Goal: Information Seeking & Learning: Compare options

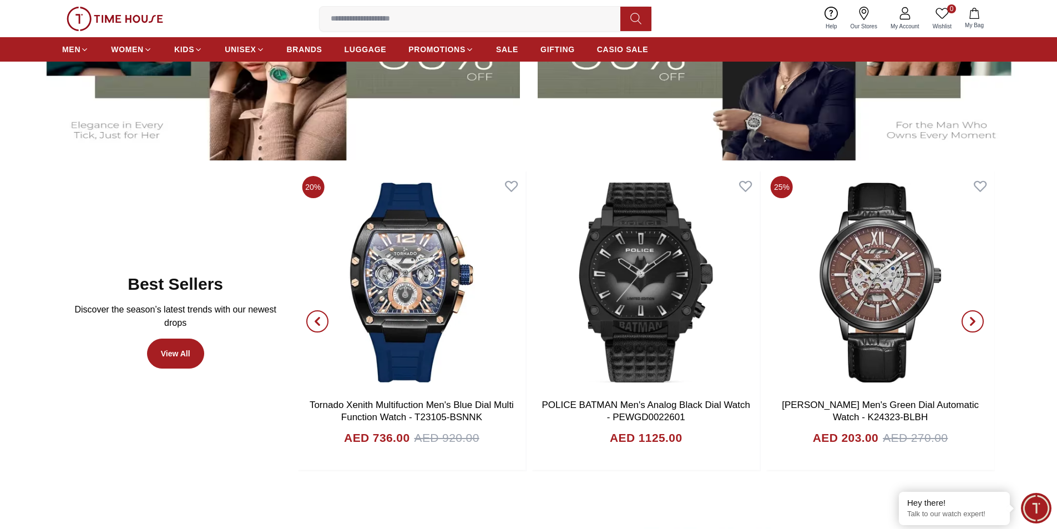
scroll to position [610, 0]
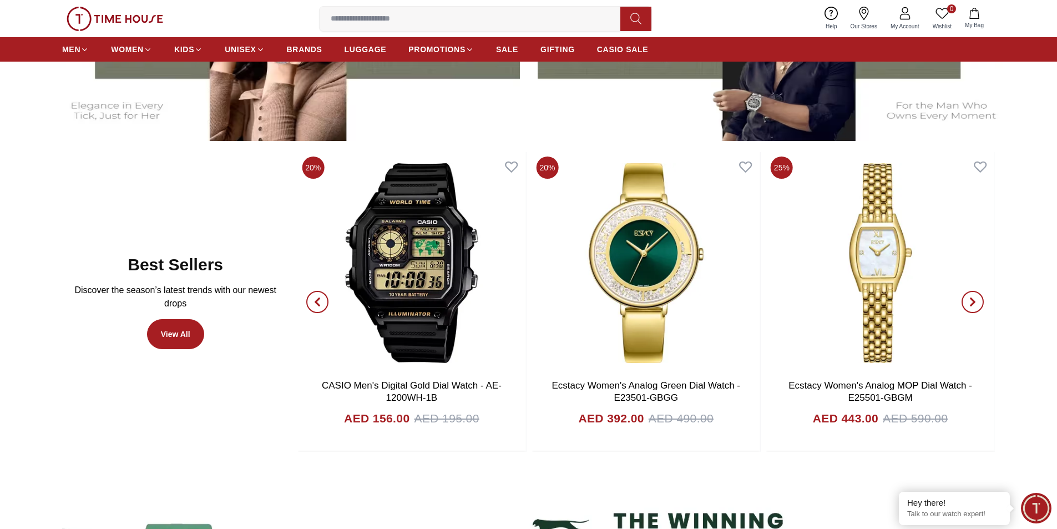
click at [1008, 317] on section "Best Sellers Discover the season’s latest trends with our newest drops View All…" at bounding box center [528, 302] width 1057 height 300
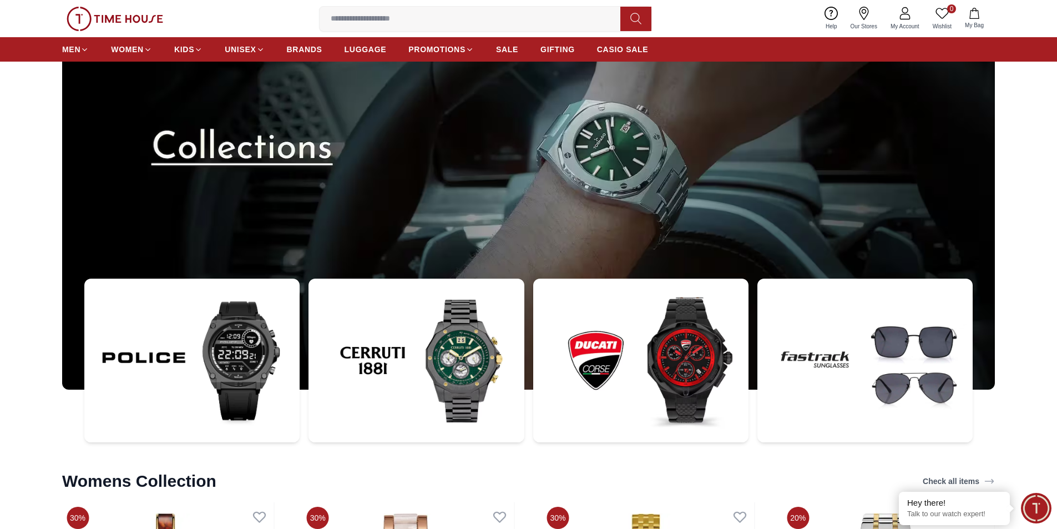
scroll to position [3882, 0]
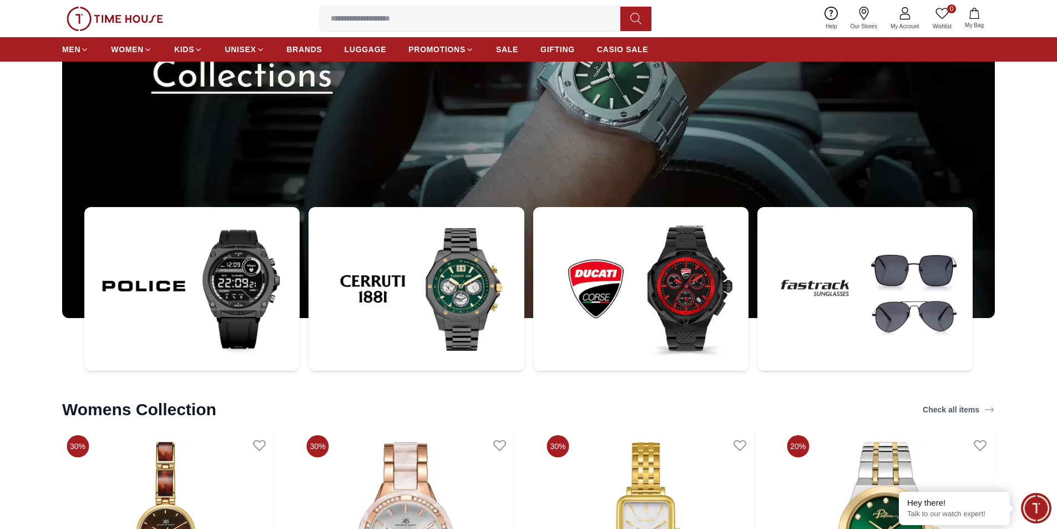
click at [668, 317] on img at bounding box center [640, 289] width 215 height 164
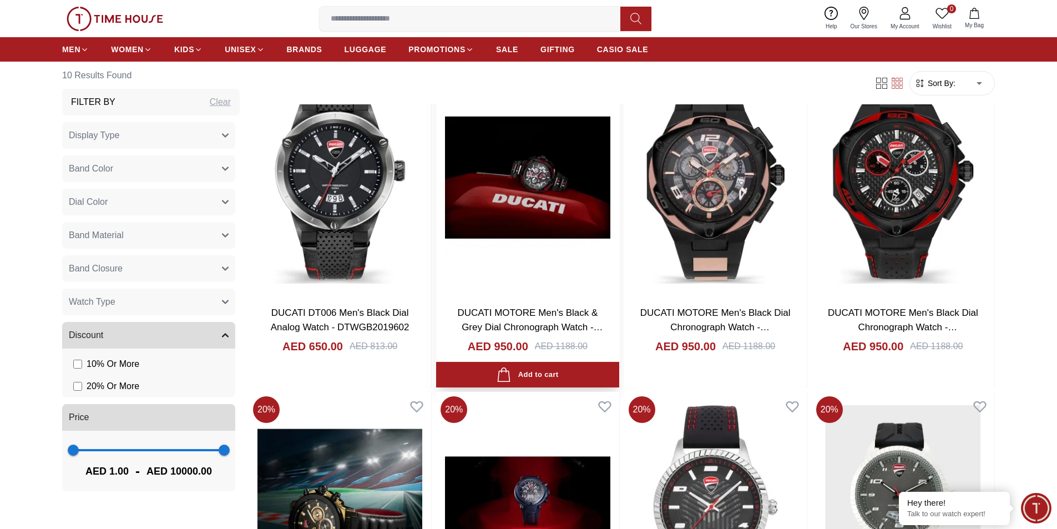
scroll to position [539, 0]
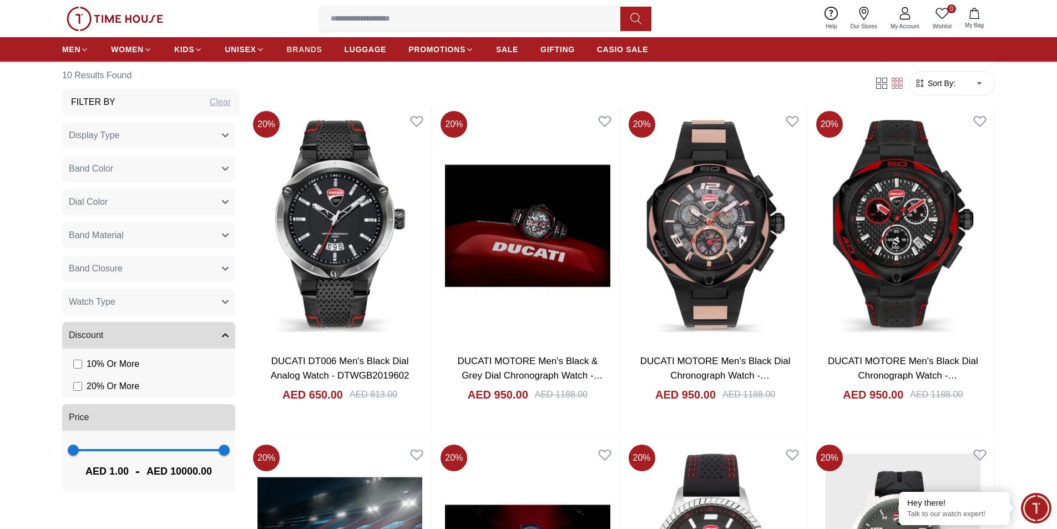
click at [308, 55] on link "BRANDS" at bounding box center [304, 49] width 35 height 20
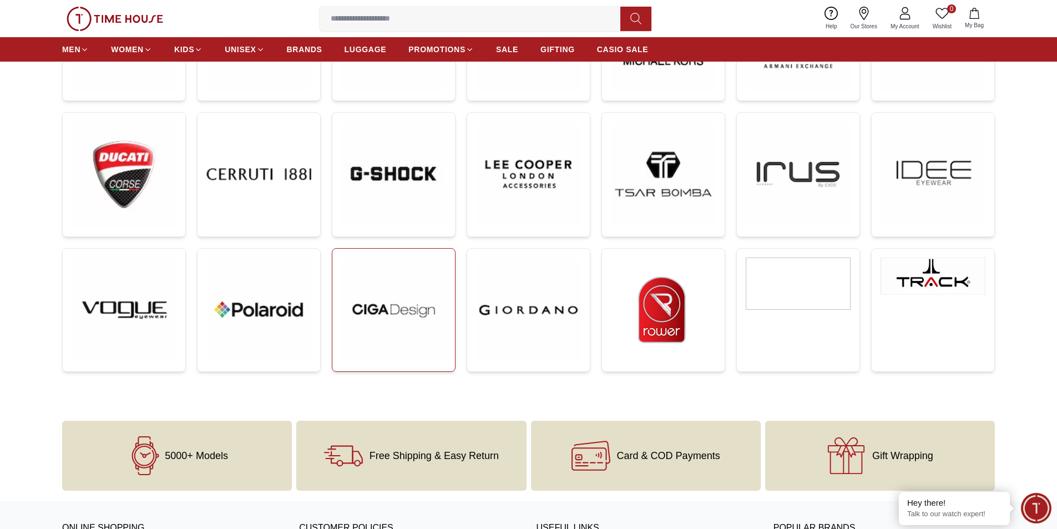
scroll to position [388, 0]
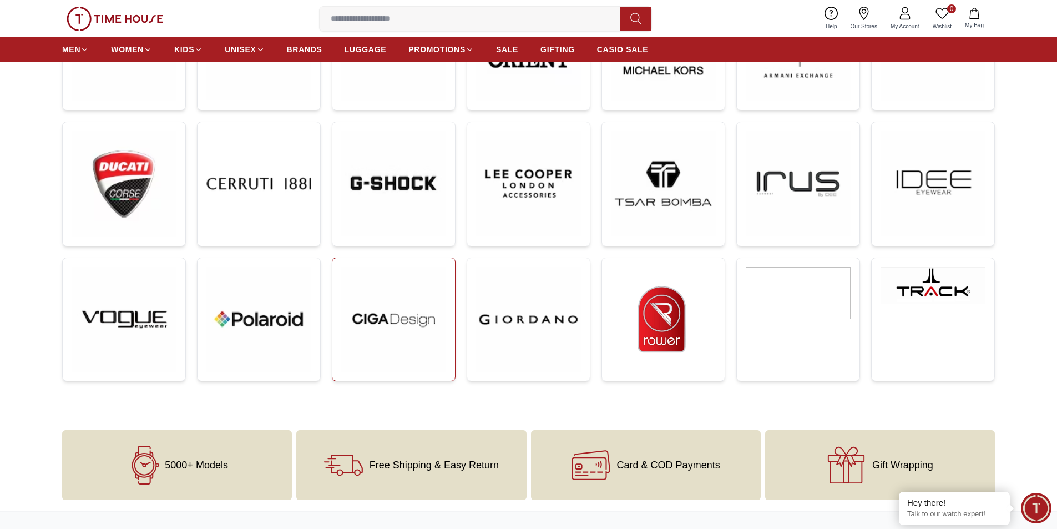
click at [396, 307] on img at bounding box center [393, 319] width 105 height 105
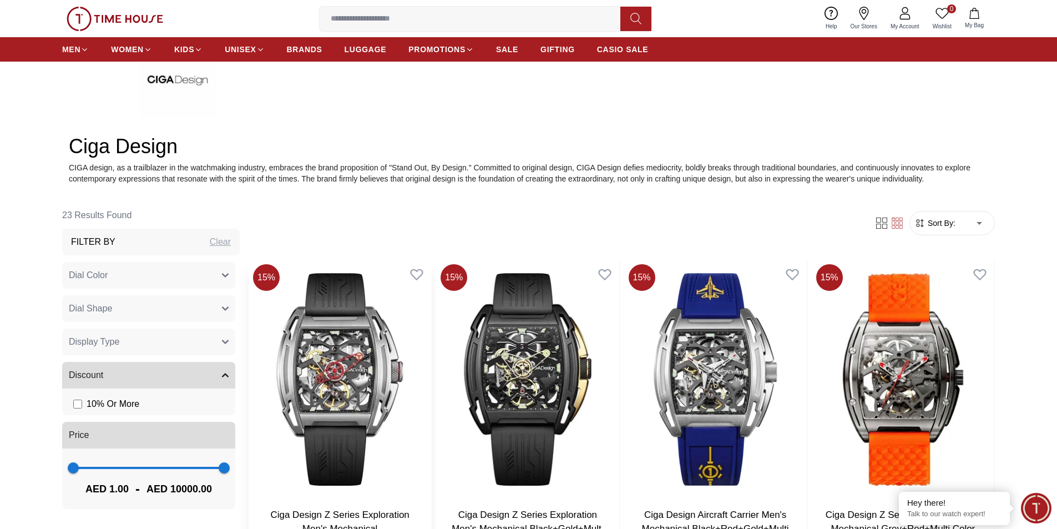
scroll to position [502, 0]
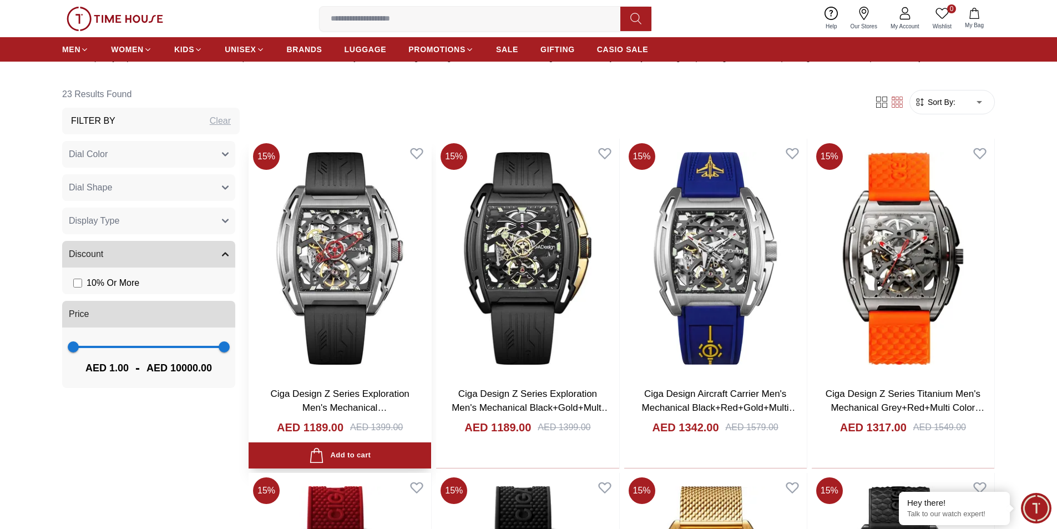
click at [328, 274] on img at bounding box center [339, 258] width 182 height 238
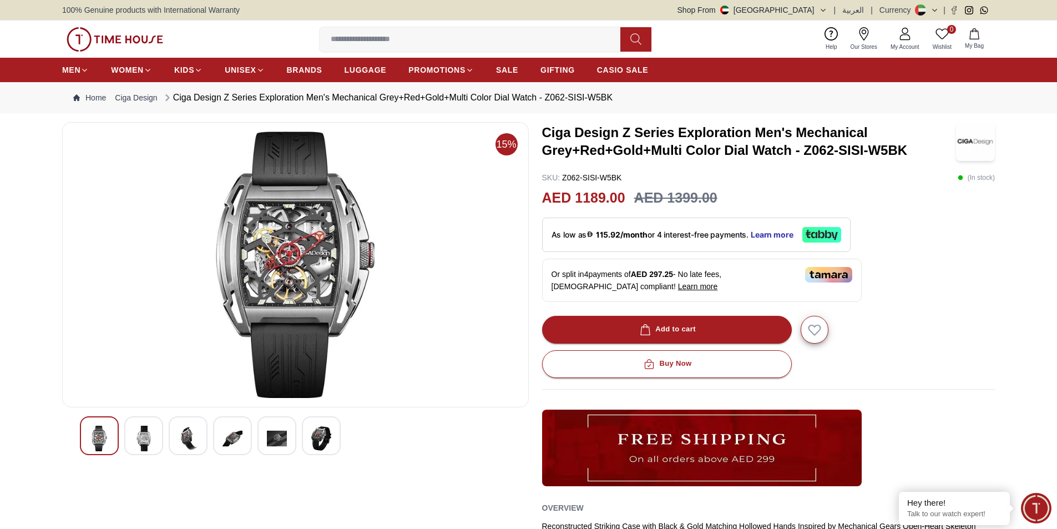
click at [143, 436] on img at bounding box center [144, 438] width 20 height 26
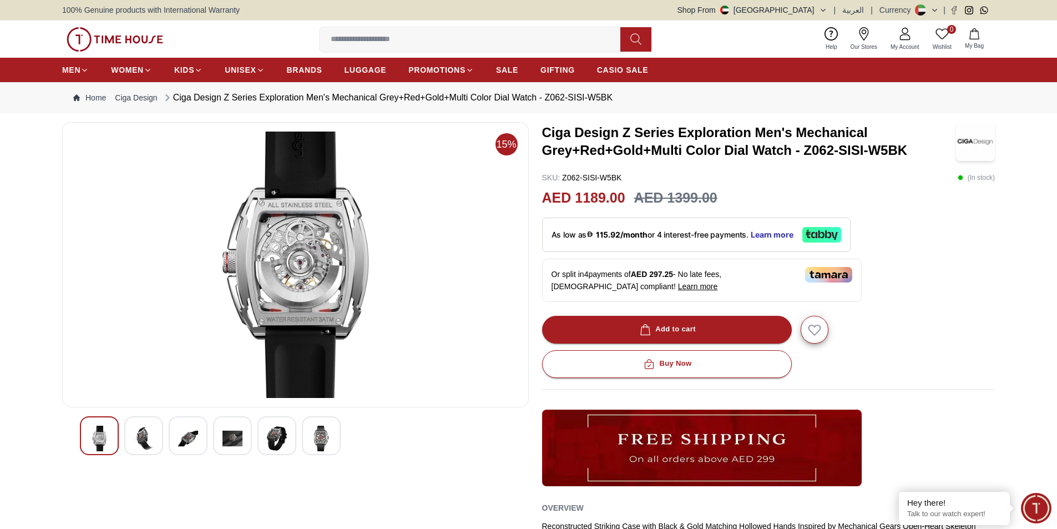
click at [146, 442] on img at bounding box center [144, 438] width 20 height 26
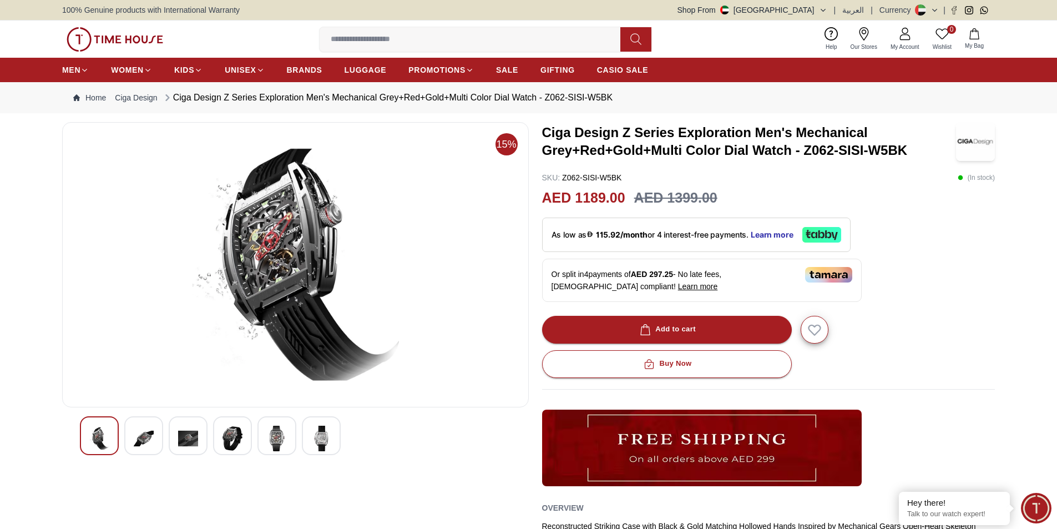
click at [189, 441] on img at bounding box center [188, 438] width 20 height 26
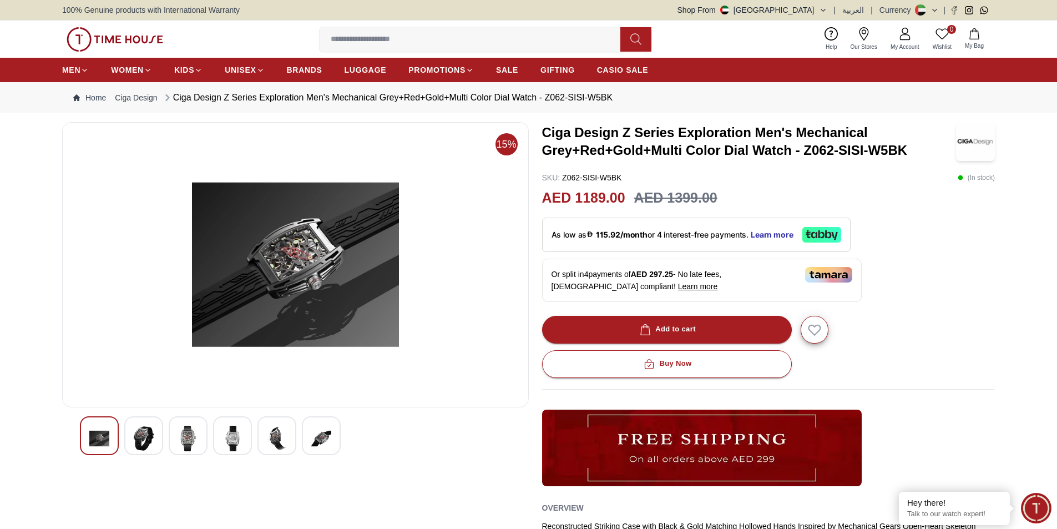
click at [245, 448] on div at bounding box center [232, 435] width 39 height 39
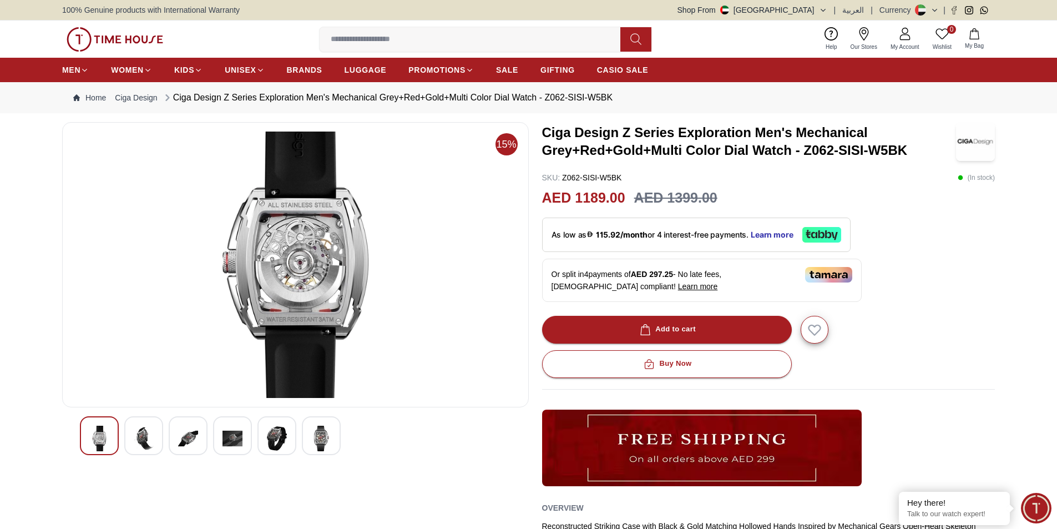
click at [268, 440] on img at bounding box center [277, 438] width 20 height 26
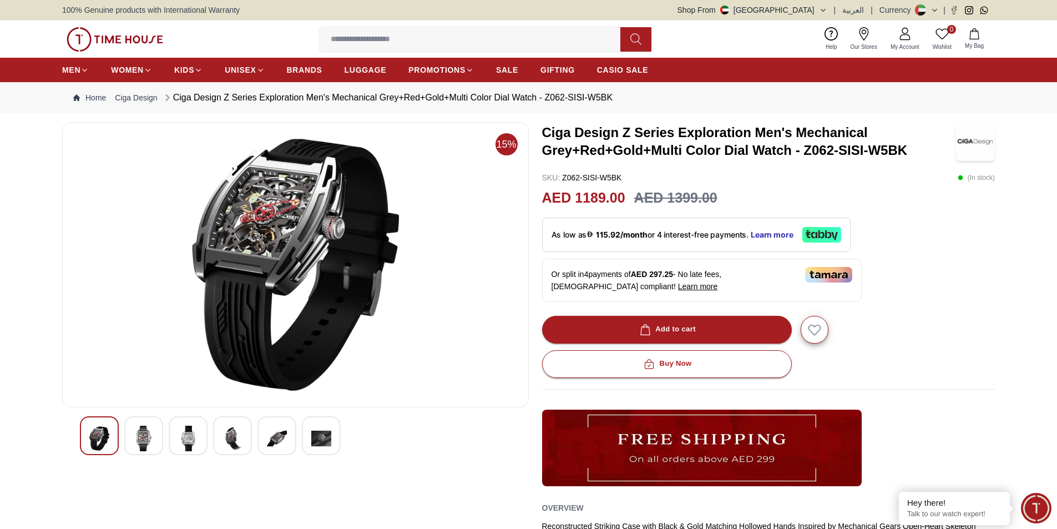
click at [330, 444] on img at bounding box center [321, 438] width 20 height 26
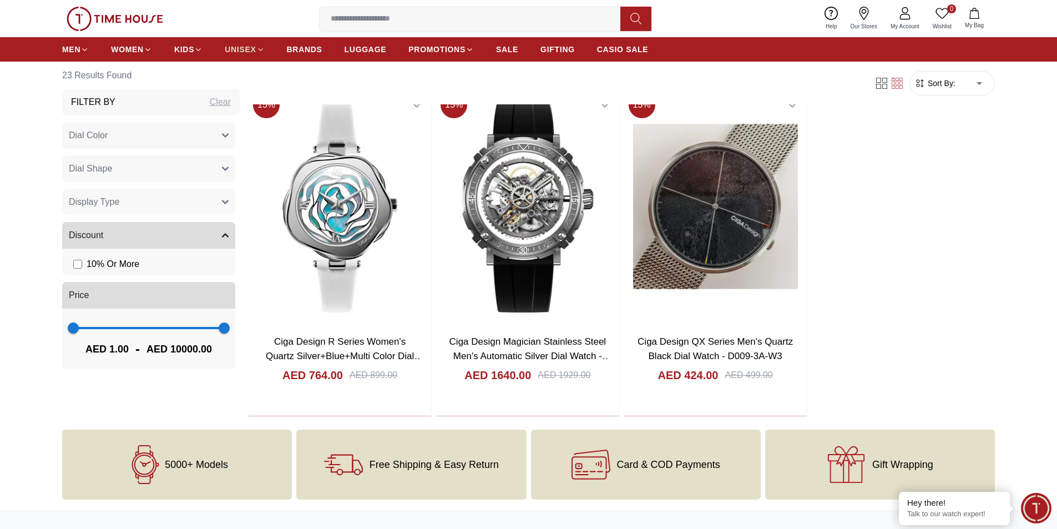
scroll to position [2222, 0]
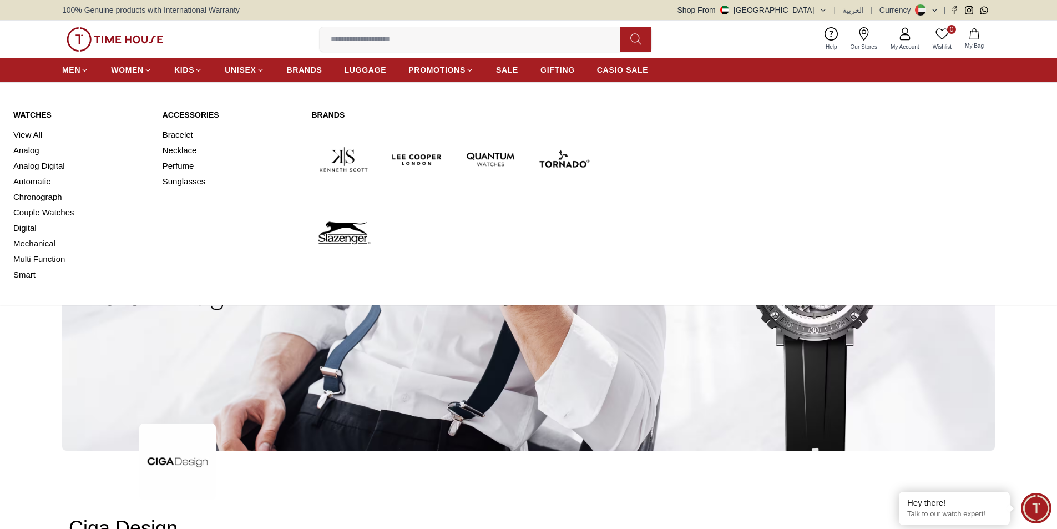
click at [325, 118] on link "Brands" at bounding box center [453, 114] width 285 height 11
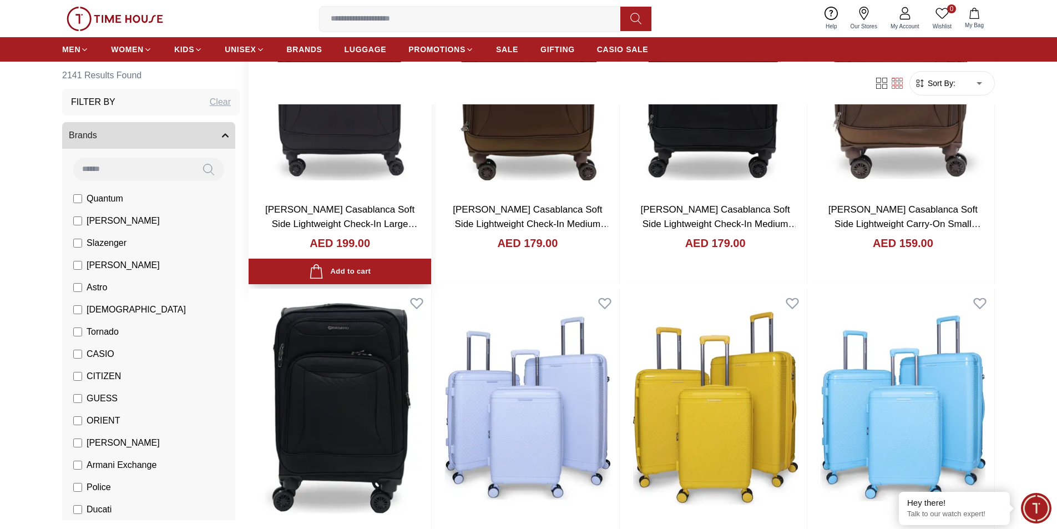
scroll to position [1664, 0]
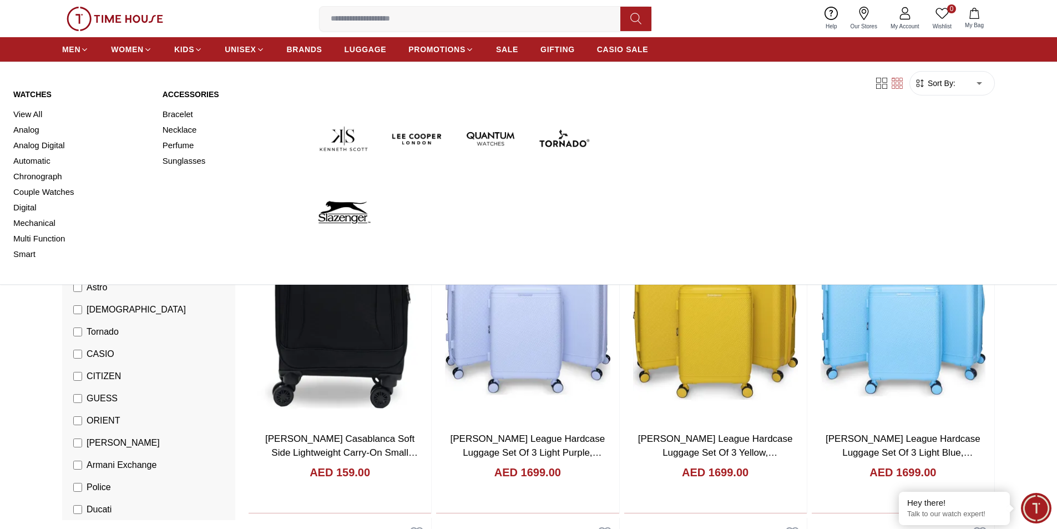
click at [425, 140] on img at bounding box center [417, 138] width 64 height 64
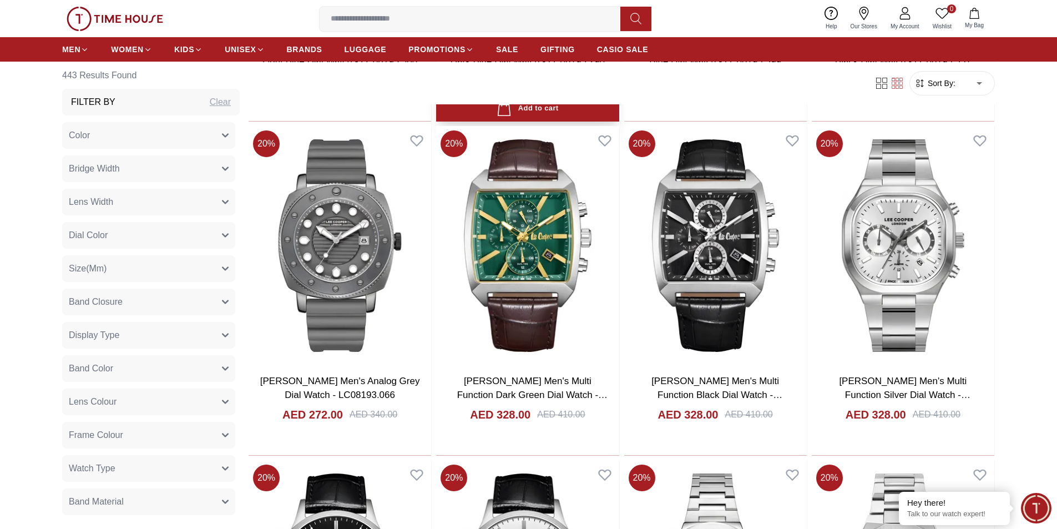
scroll to position [887, 0]
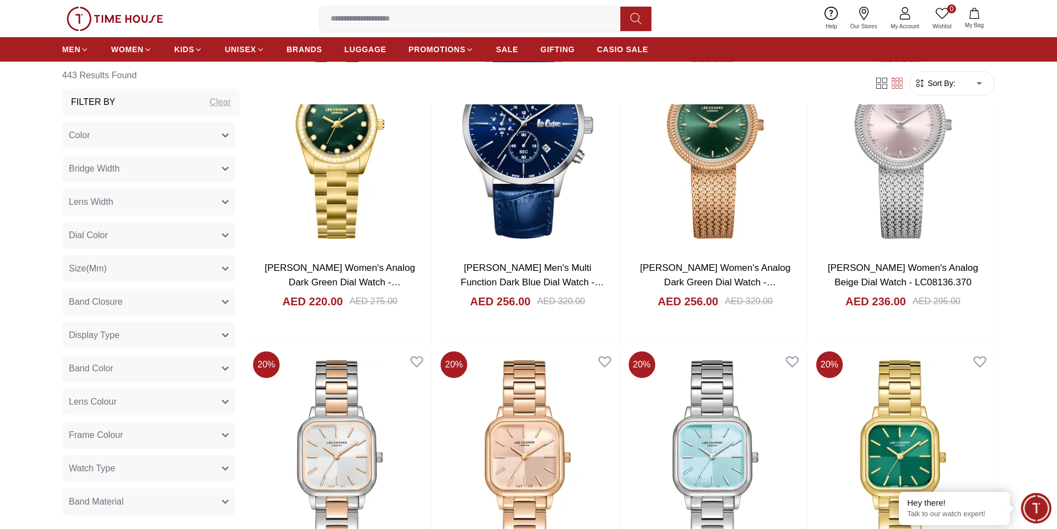
scroll to position [2829, 0]
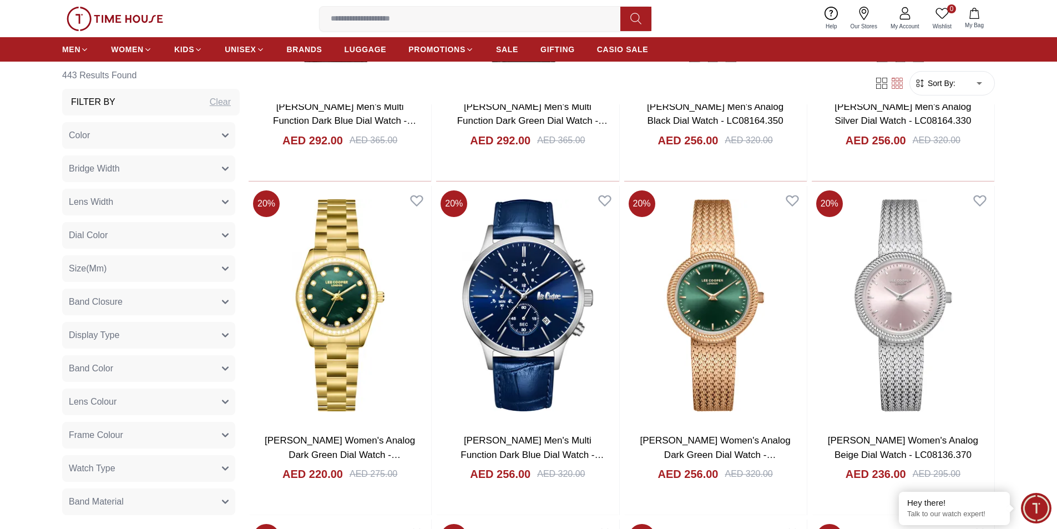
scroll to position [1912, 0]
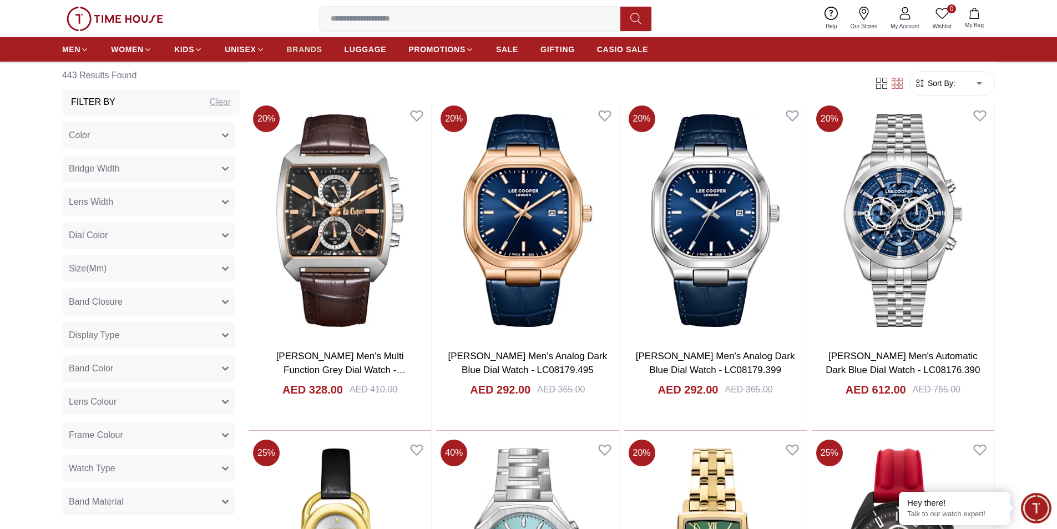
click at [299, 52] on span "BRANDS" at bounding box center [304, 49] width 35 height 11
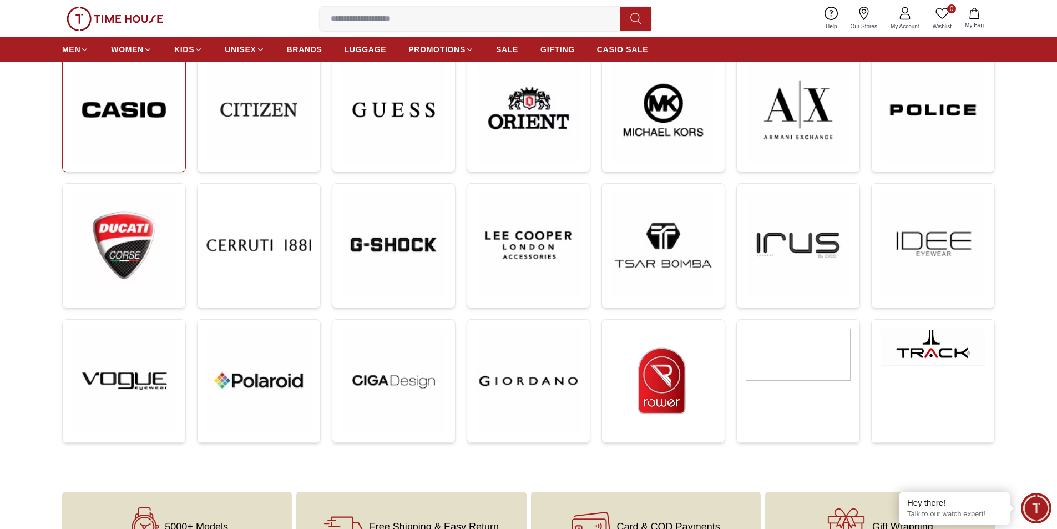
scroll to position [333, 0]
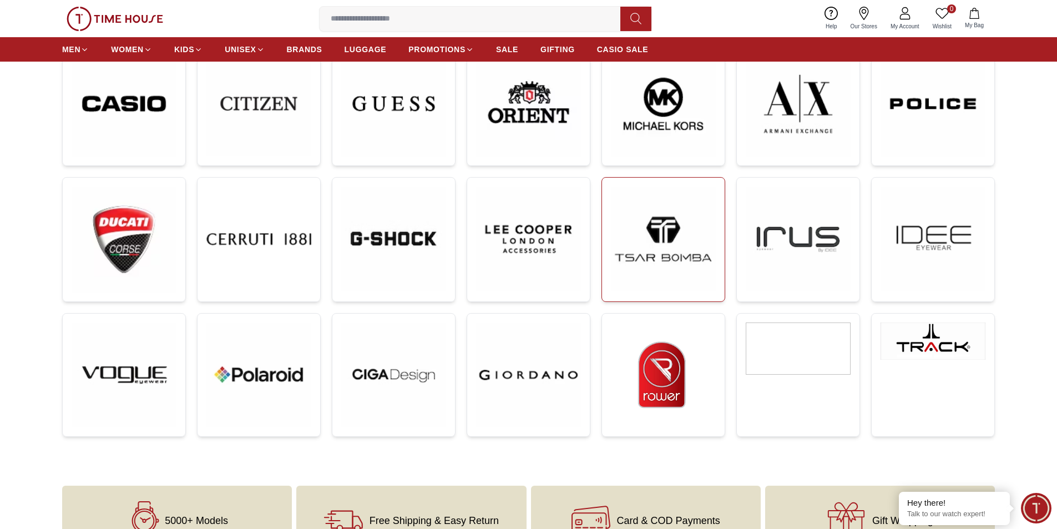
click at [703, 265] on img at bounding box center [663, 238] width 105 height 105
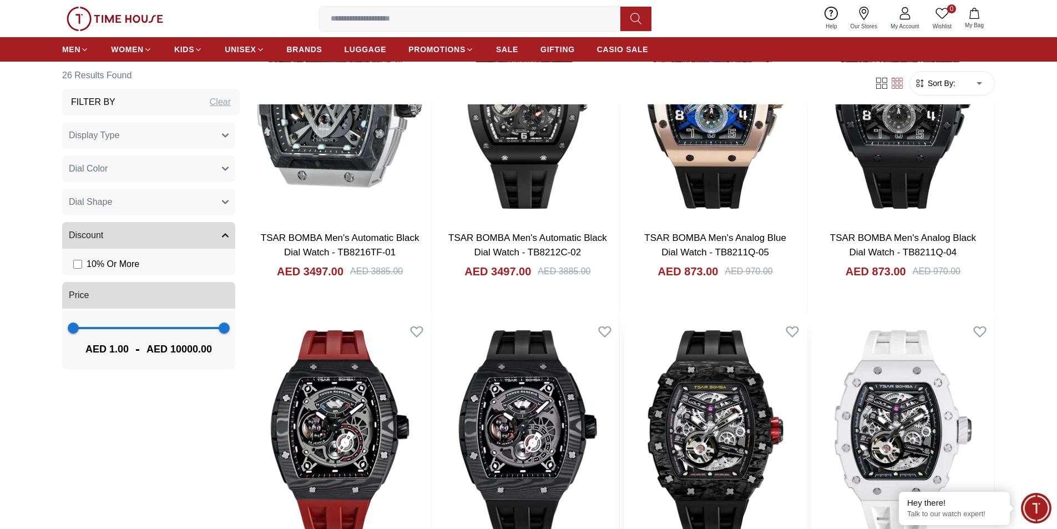
scroll to position [1719, 0]
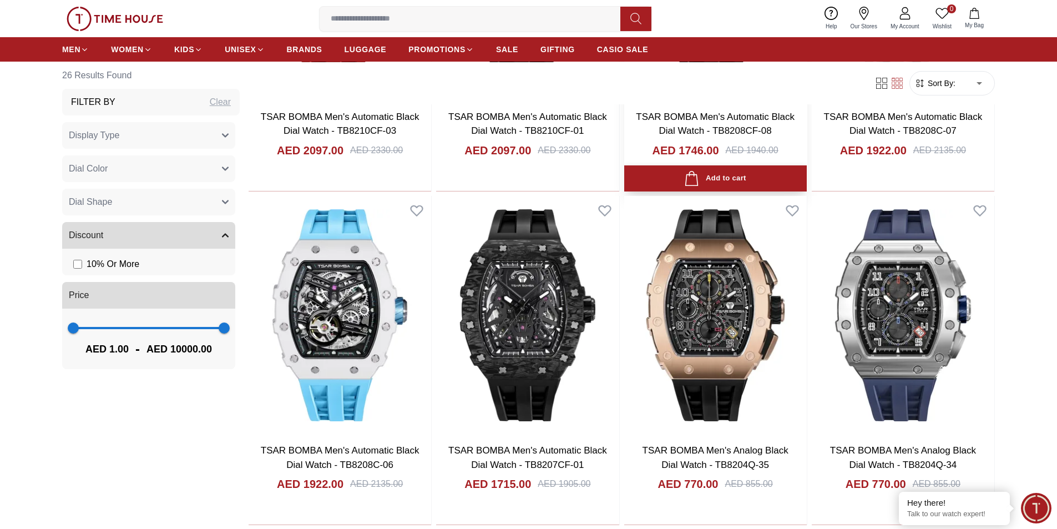
scroll to position [2274, 0]
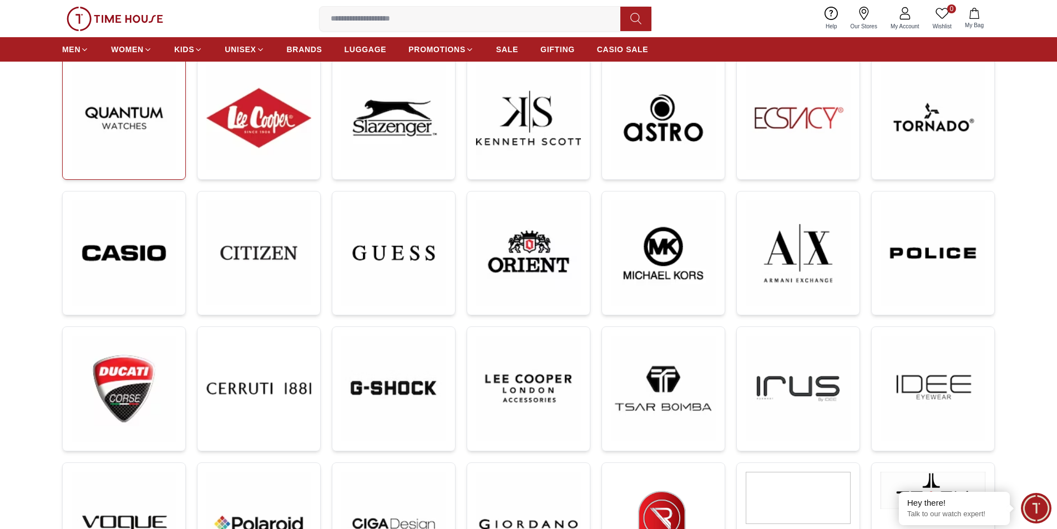
scroll to position [166, 0]
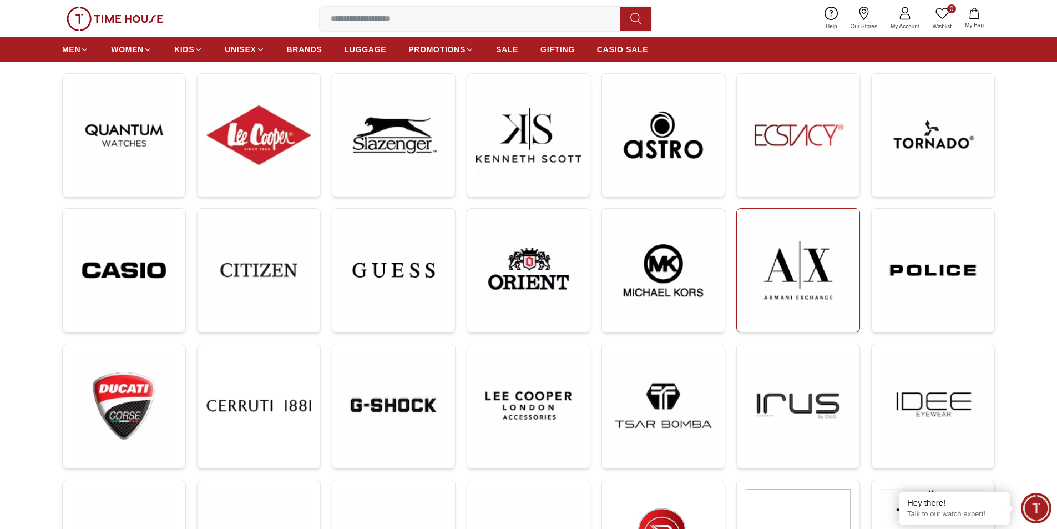
click at [819, 265] on img at bounding box center [797, 269] width 105 height 105
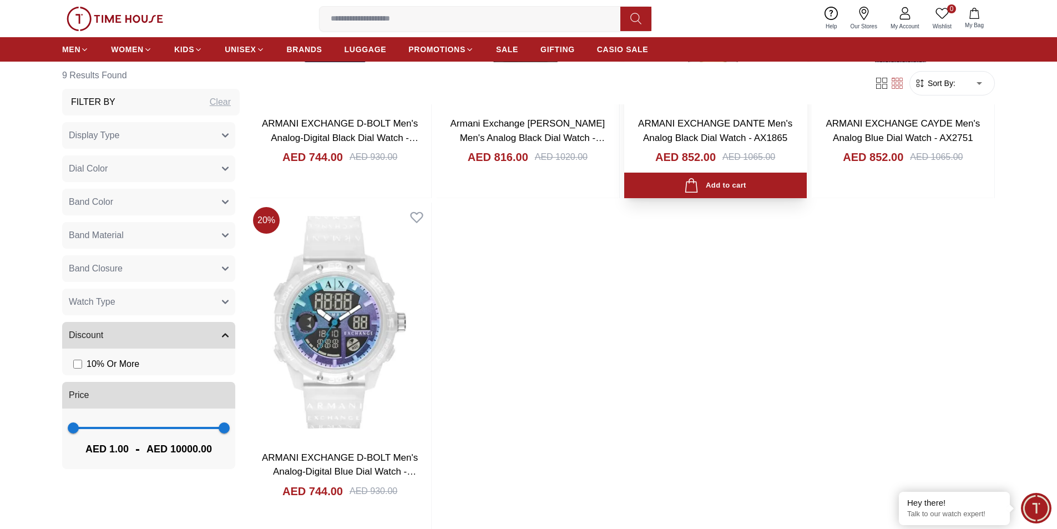
scroll to position [1109, 0]
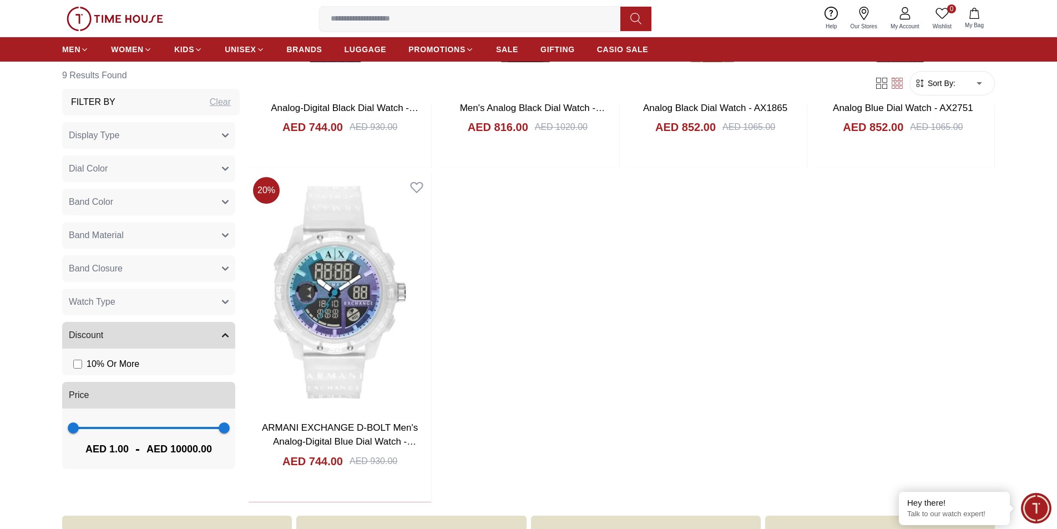
scroll to position [166, 0]
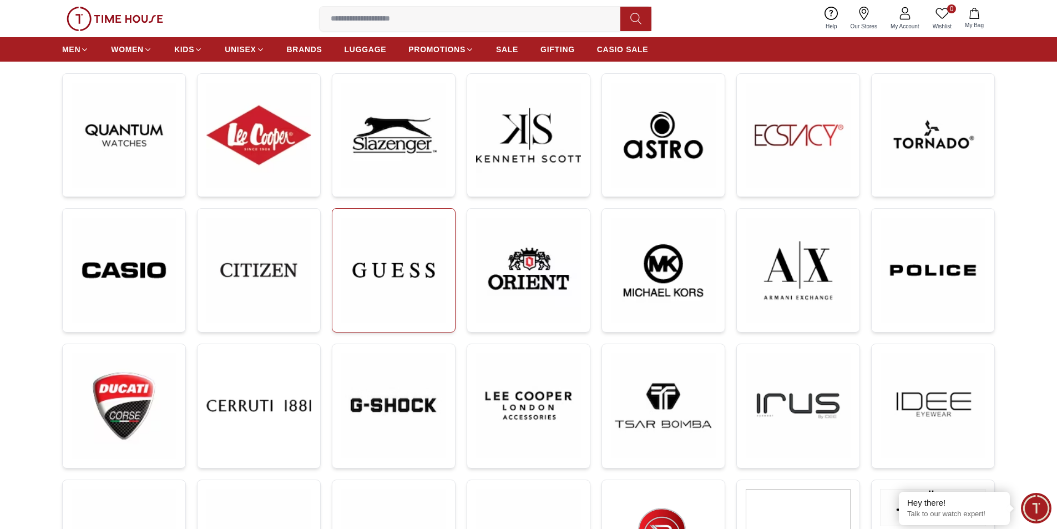
click at [401, 278] on img at bounding box center [393, 269] width 105 height 105
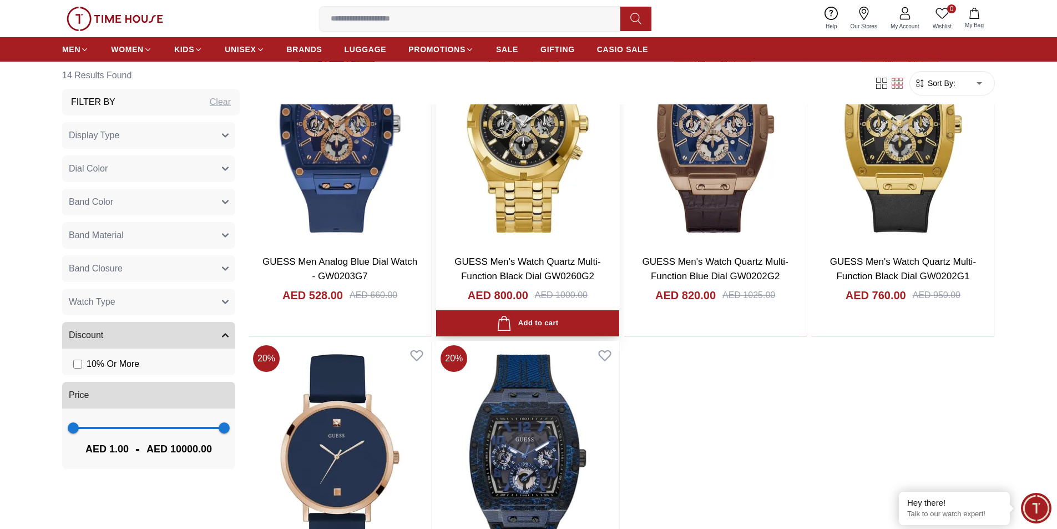
scroll to position [1331, 0]
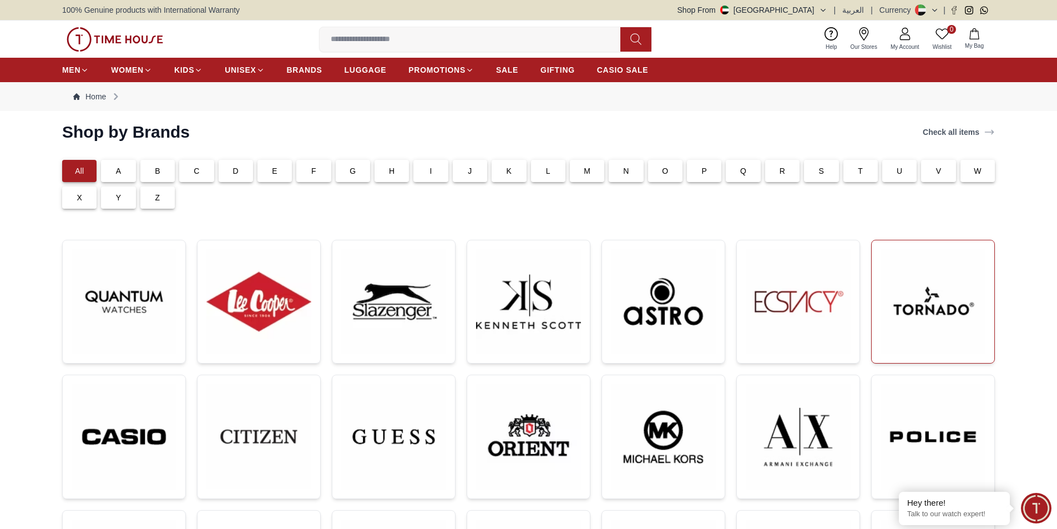
click at [928, 333] on img at bounding box center [932, 301] width 105 height 105
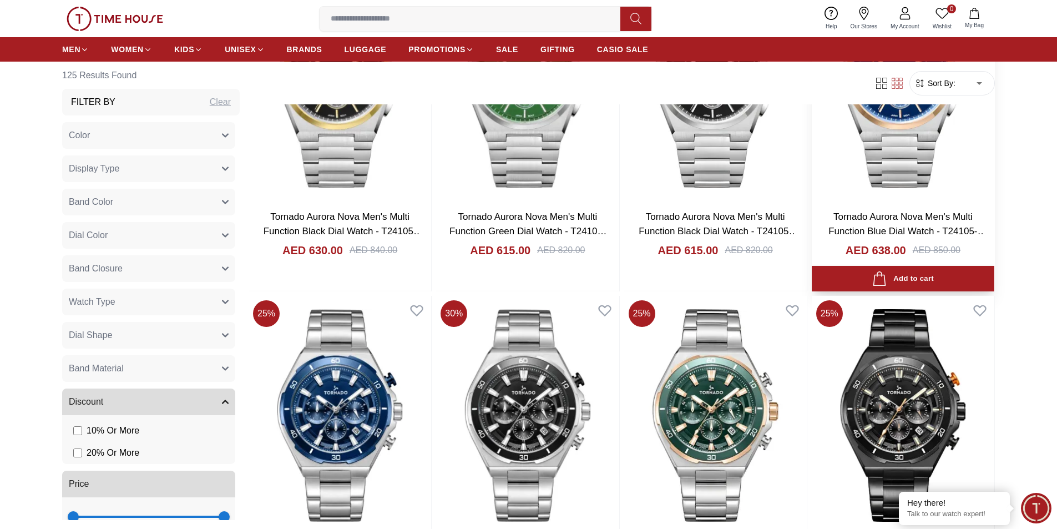
scroll to position [1719, 0]
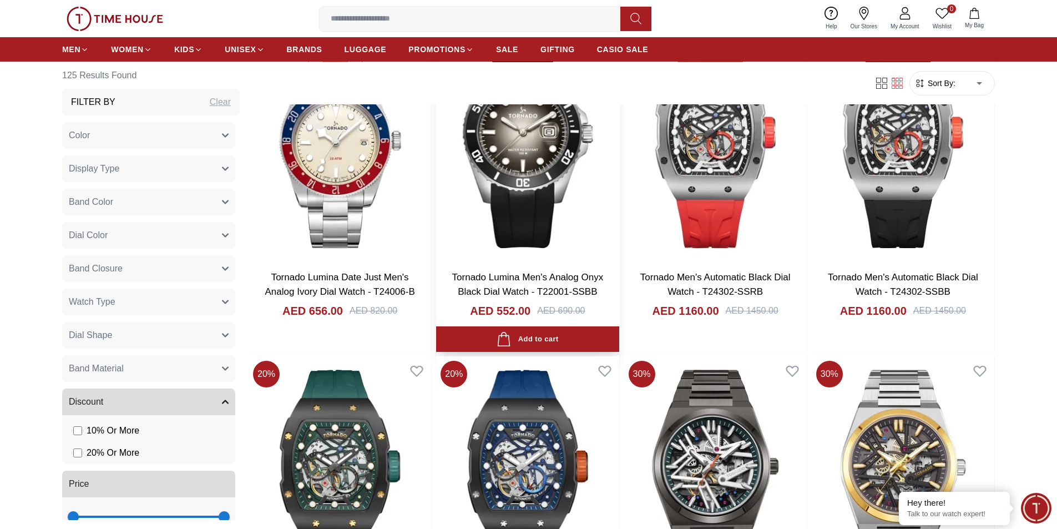
scroll to position [2440, 0]
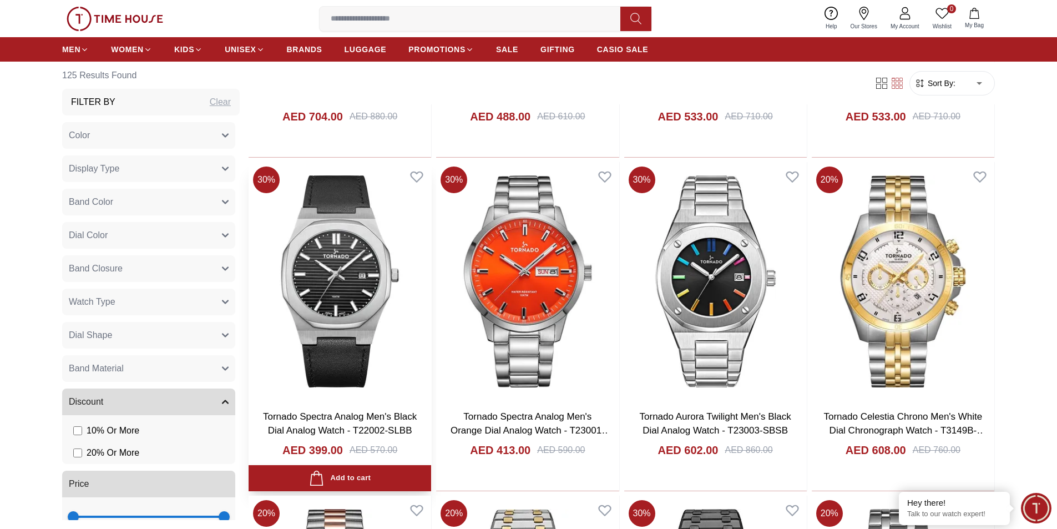
scroll to position [4881, 0]
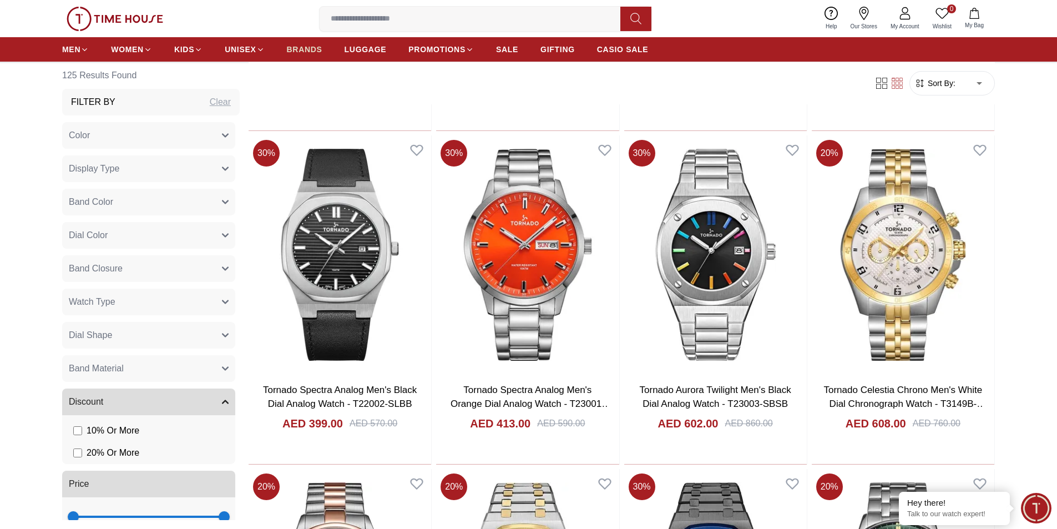
click at [299, 48] on span "BRANDS" at bounding box center [304, 49] width 35 height 11
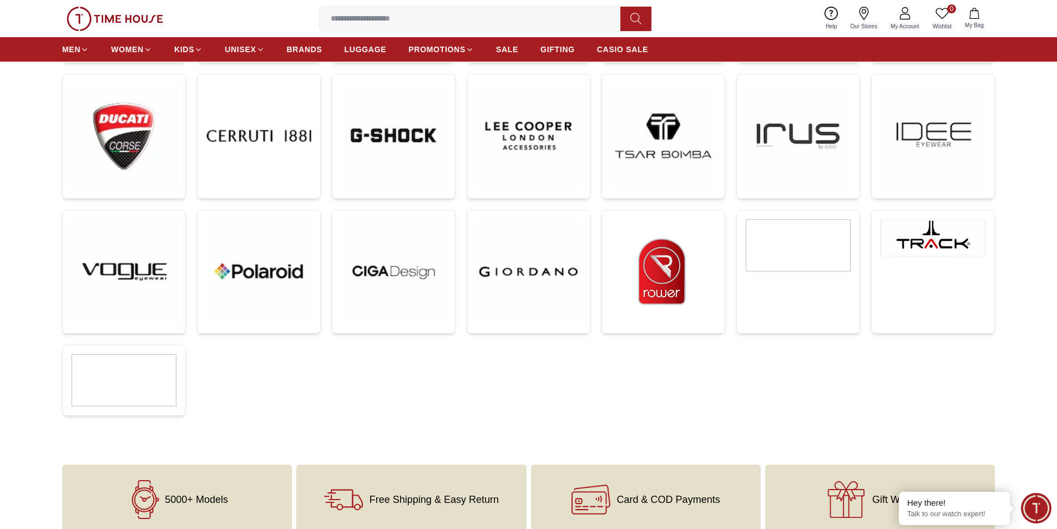
scroll to position [444, 0]
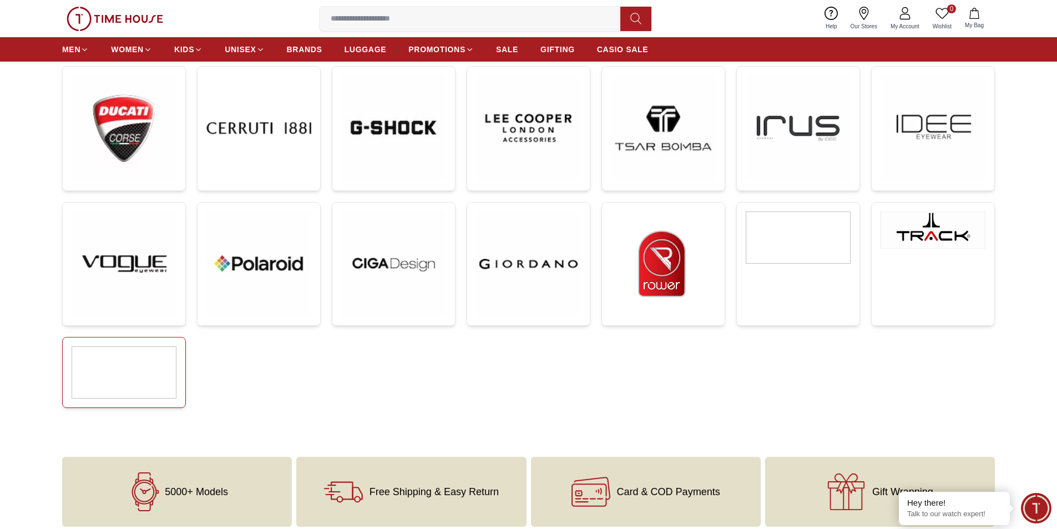
click at [167, 372] on img at bounding box center [124, 372] width 105 height 53
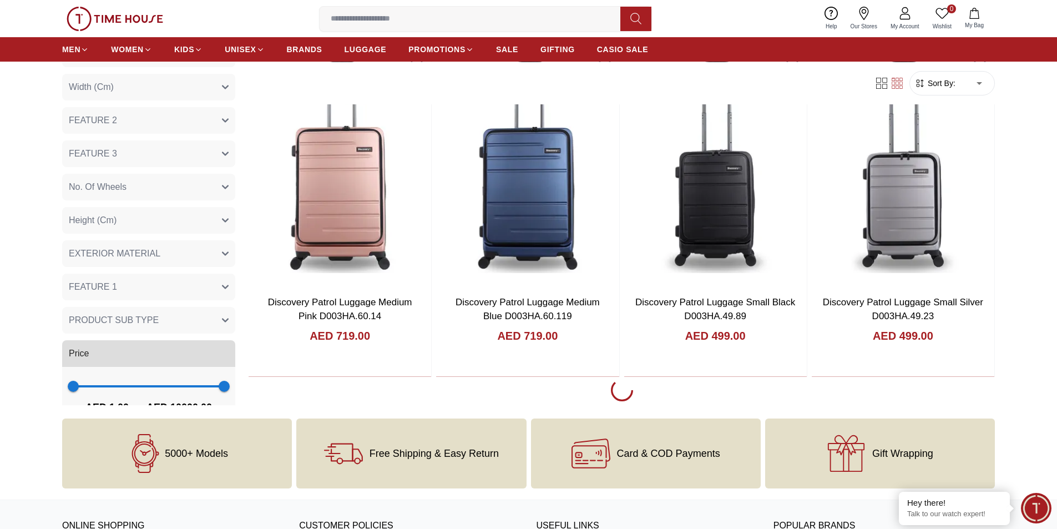
scroll to position [3194, 0]
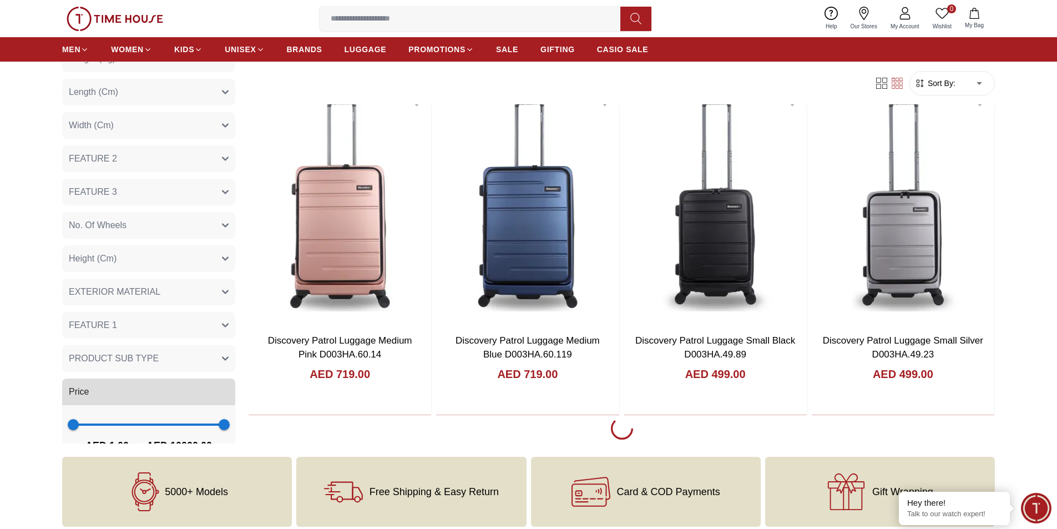
scroll to position [1562, 0]
